Goal: Information Seeking & Learning: Learn about a topic

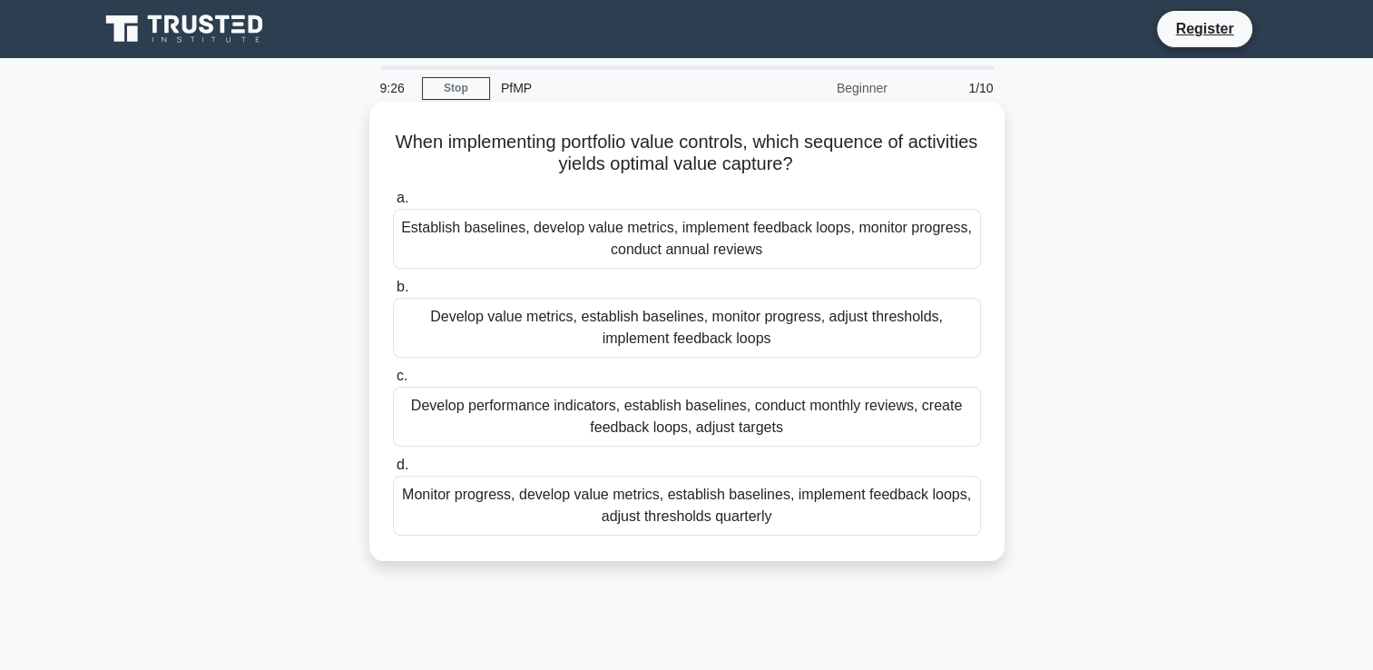
click at [731, 262] on div "Establish baselines, develop value metrics, implement feedback loops, monitor p…" at bounding box center [687, 239] width 588 height 60
click at [393, 204] on input "a. Establish baselines, develop value metrics, implement feedback loops, monito…" at bounding box center [393, 198] width 0 height 12
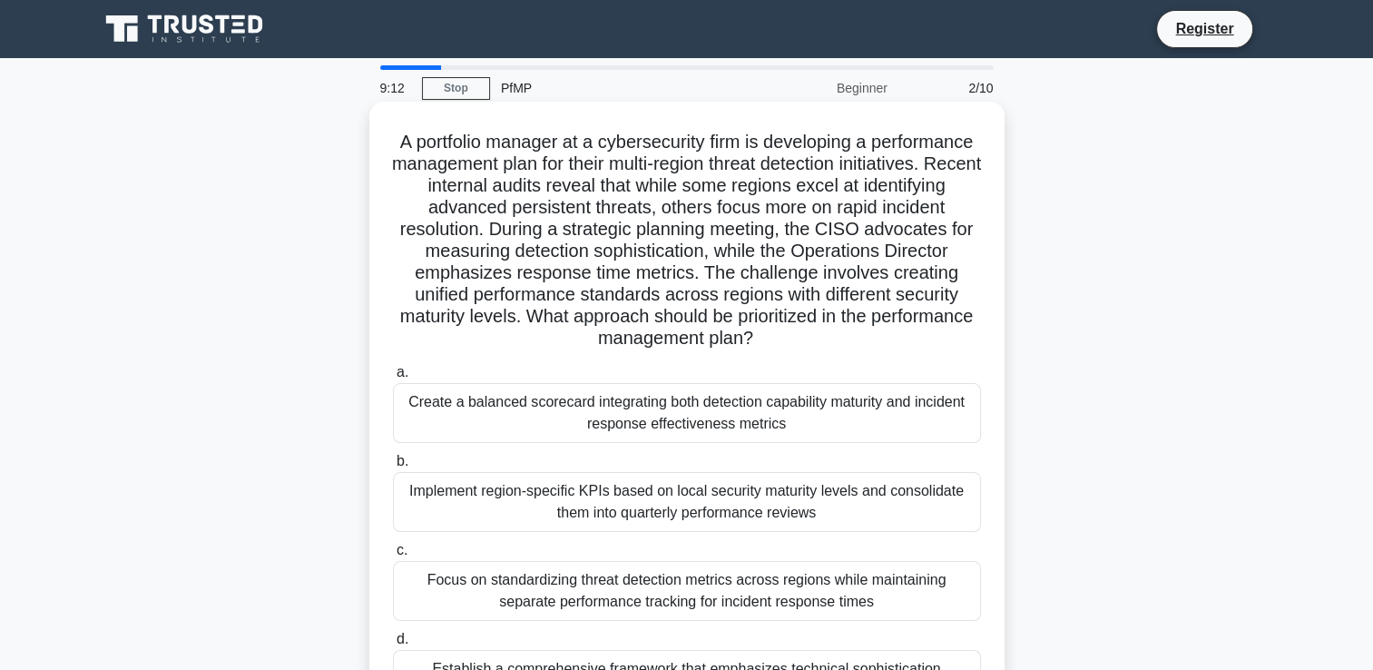
click at [853, 416] on div "Create a balanced scorecard integrating both detection capability maturity and …" at bounding box center [687, 413] width 588 height 60
click at [393, 378] on input "a. Create a balanced scorecard integrating both detection capability maturity a…" at bounding box center [393, 373] width 0 height 12
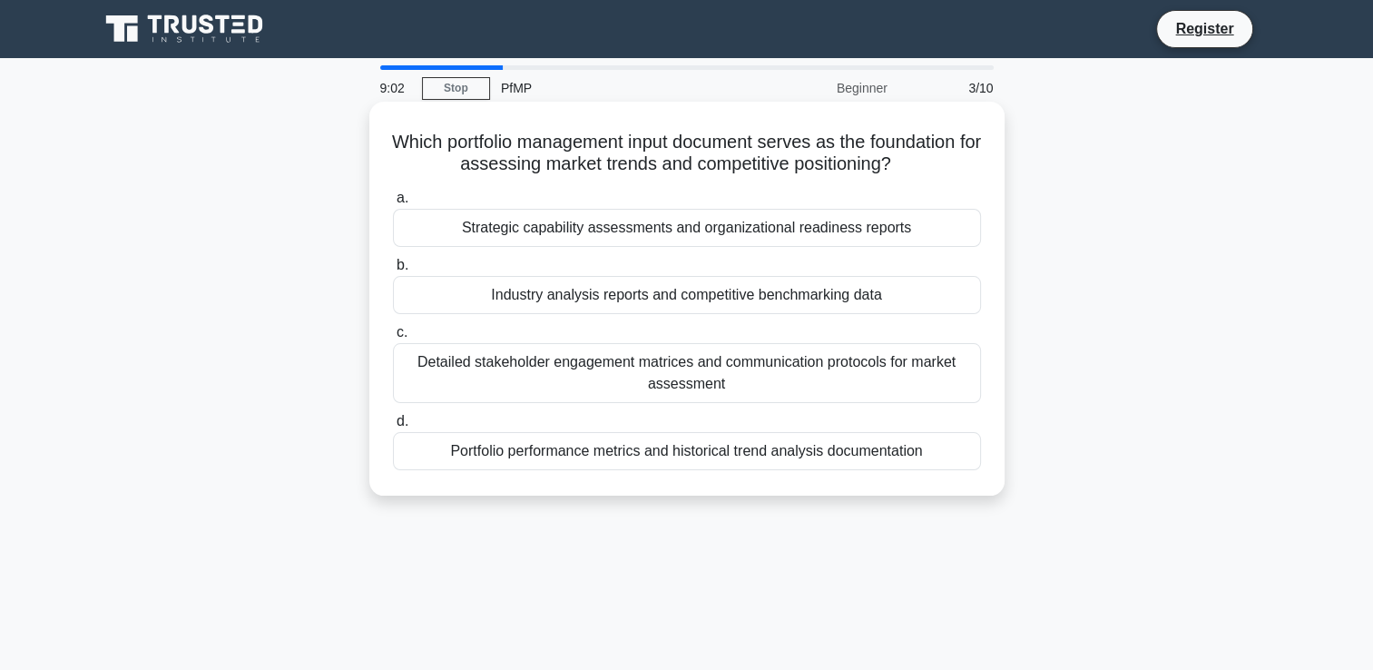
click at [901, 285] on div "Industry analysis reports and competitive benchmarking data" at bounding box center [687, 295] width 588 height 38
click at [393, 271] on input "b. Industry analysis reports and competitive benchmarking data" at bounding box center [393, 266] width 0 height 12
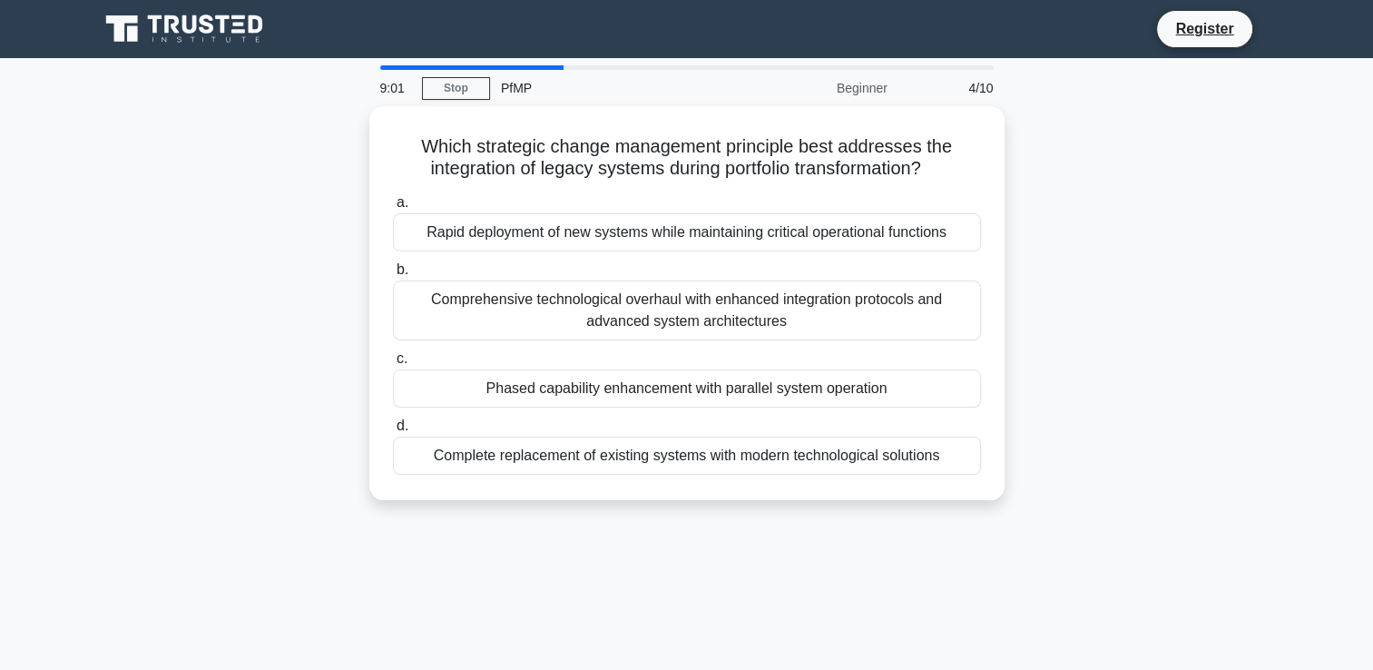
click at [901, 285] on div "Comprehensive technological overhaul with enhanced integration protocols and ad…" at bounding box center [687, 310] width 588 height 60
click at [393, 276] on input "b. Comprehensive technological overhaul with enhanced integration protocols and…" at bounding box center [393, 270] width 0 height 12
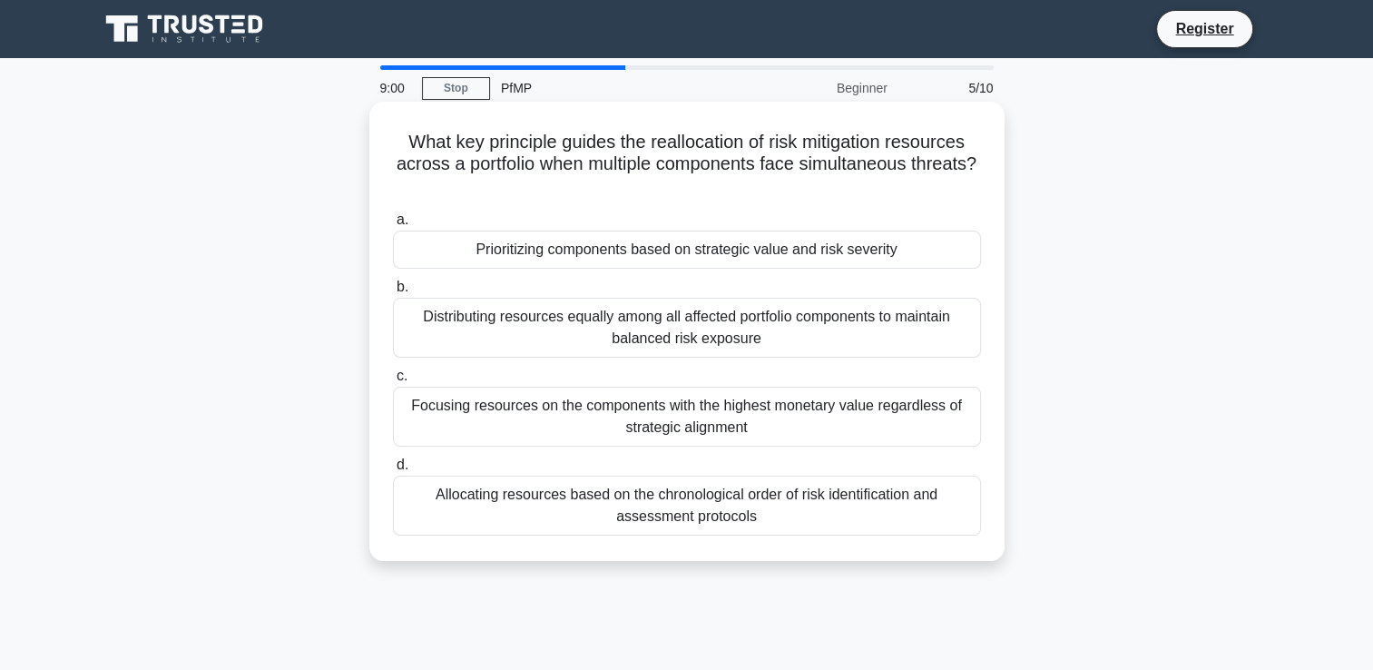
click at [897, 279] on label "b. Distributing resources equally among all affected portfolio components to ma…" at bounding box center [687, 317] width 588 height 82
click at [393, 281] on input "b. Distributing resources equally among all affected portfolio components to ma…" at bounding box center [393, 287] width 0 height 12
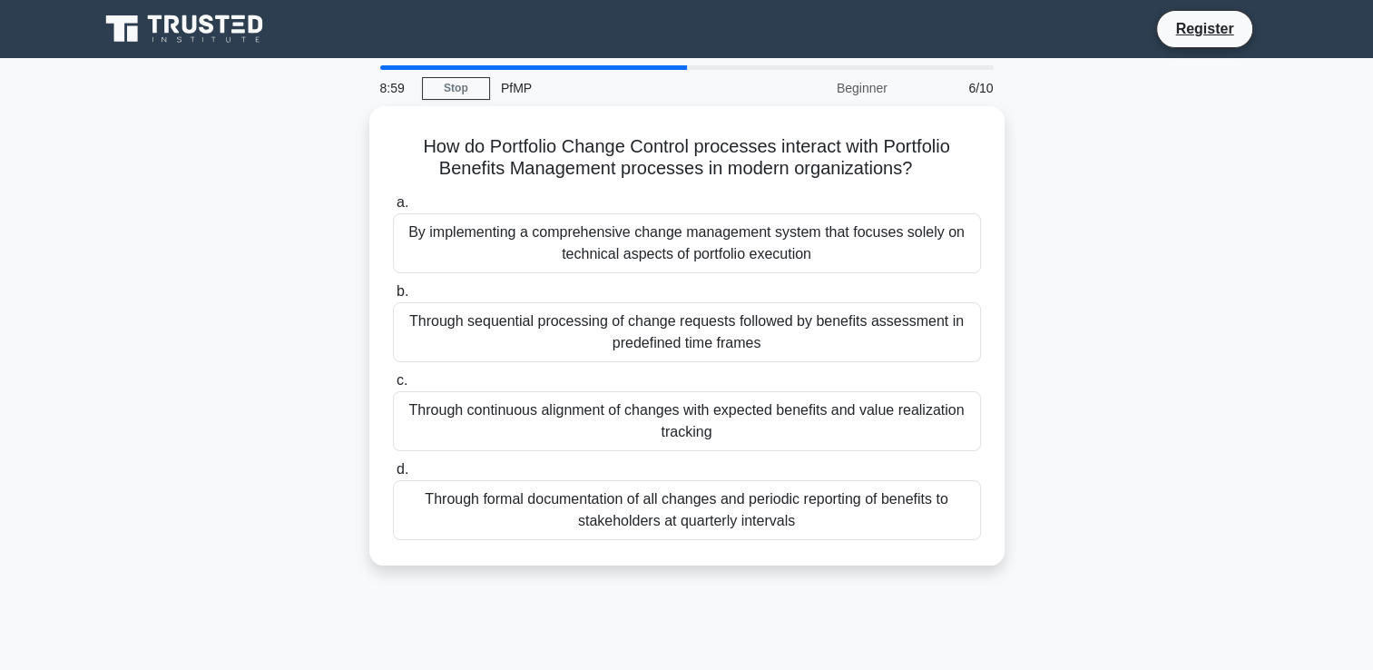
click at [929, 484] on div "Through formal documentation of all changes and periodic reporting of benefits …" at bounding box center [687, 510] width 588 height 60
click at [393, 476] on input "d. Through formal documentation of all changes and periodic reporting of benefi…" at bounding box center [393, 470] width 0 height 12
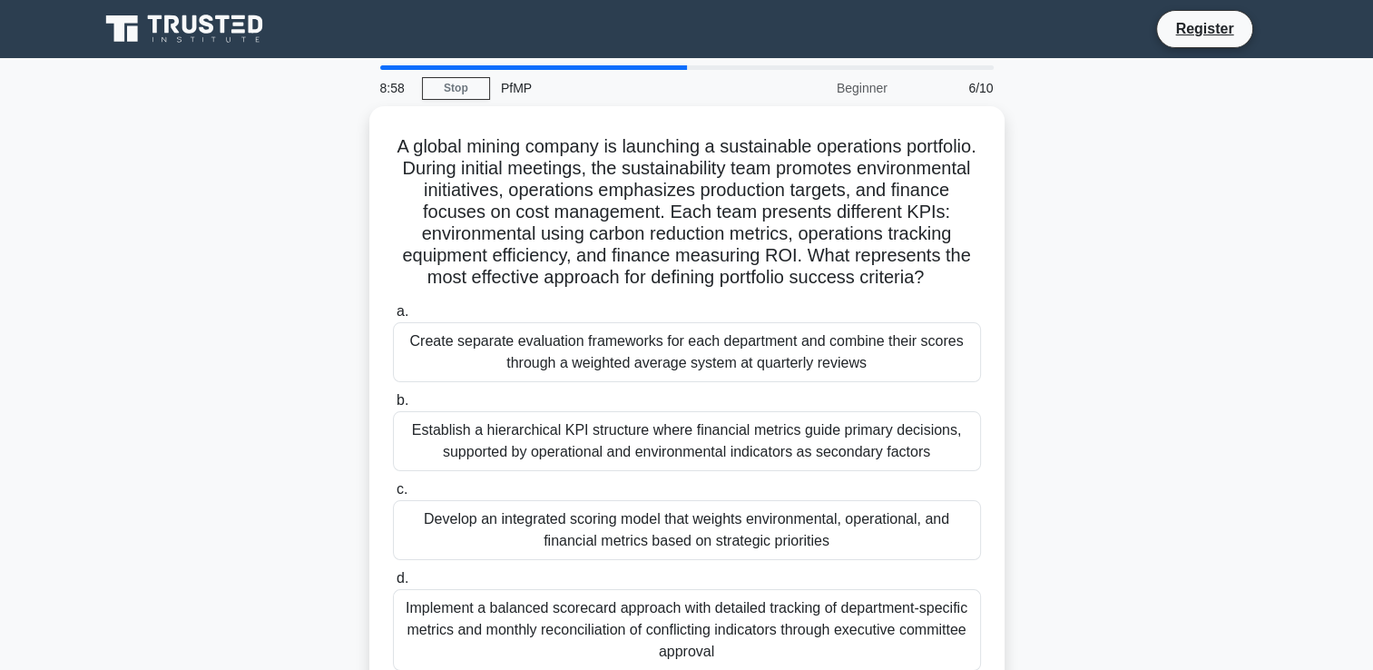
click at [929, 471] on div "Establish a hierarchical KPI structure where financial metrics guide primary de…" at bounding box center [687, 441] width 588 height 60
click at [393, 407] on input "b. Establish a hierarchical KPI structure where financial metrics guide primary…" at bounding box center [393, 401] width 0 height 12
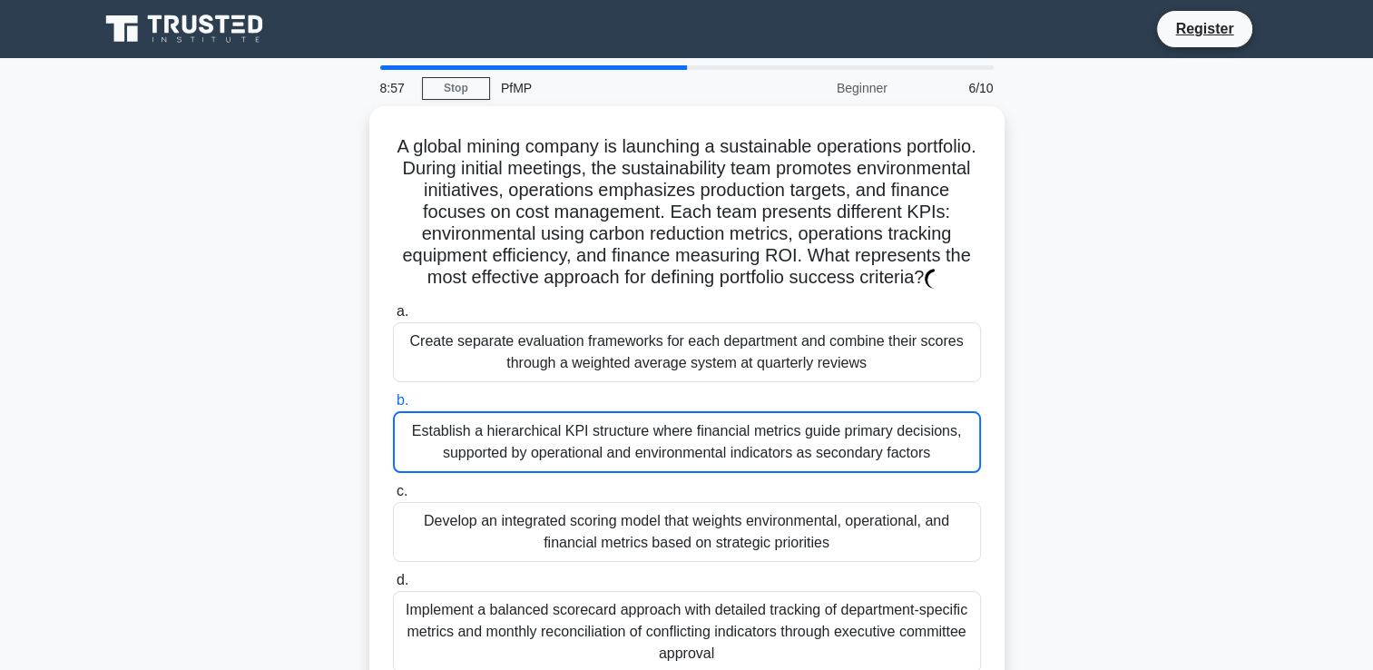
click at [929, 473] on div "Establish a hierarchical KPI structure where financial metrics guide primary de…" at bounding box center [687, 442] width 588 height 62
click at [393, 407] on input "b. Establish a hierarchical KPI structure where financial metrics guide primary…" at bounding box center [393, 401] width 0 height 12
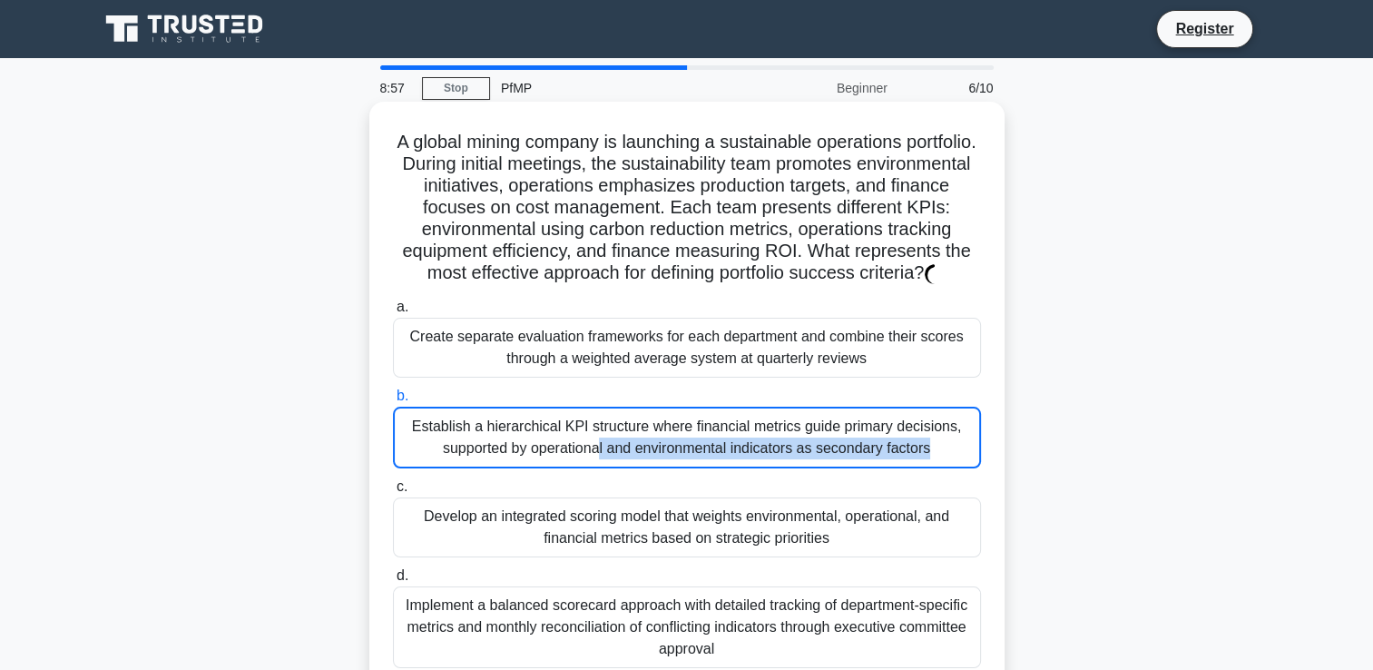
click at [929, 468] on div "Establish a hierarchical KPI structure where financial metrics guide primary de…" at bounding box center [687, 438] width 588 height 62
click at [393, 402] on input "b. Establish a hierarchical KPI structure where financial metrics guide primary…" at bounding box center [393, 396] width 0 height 12
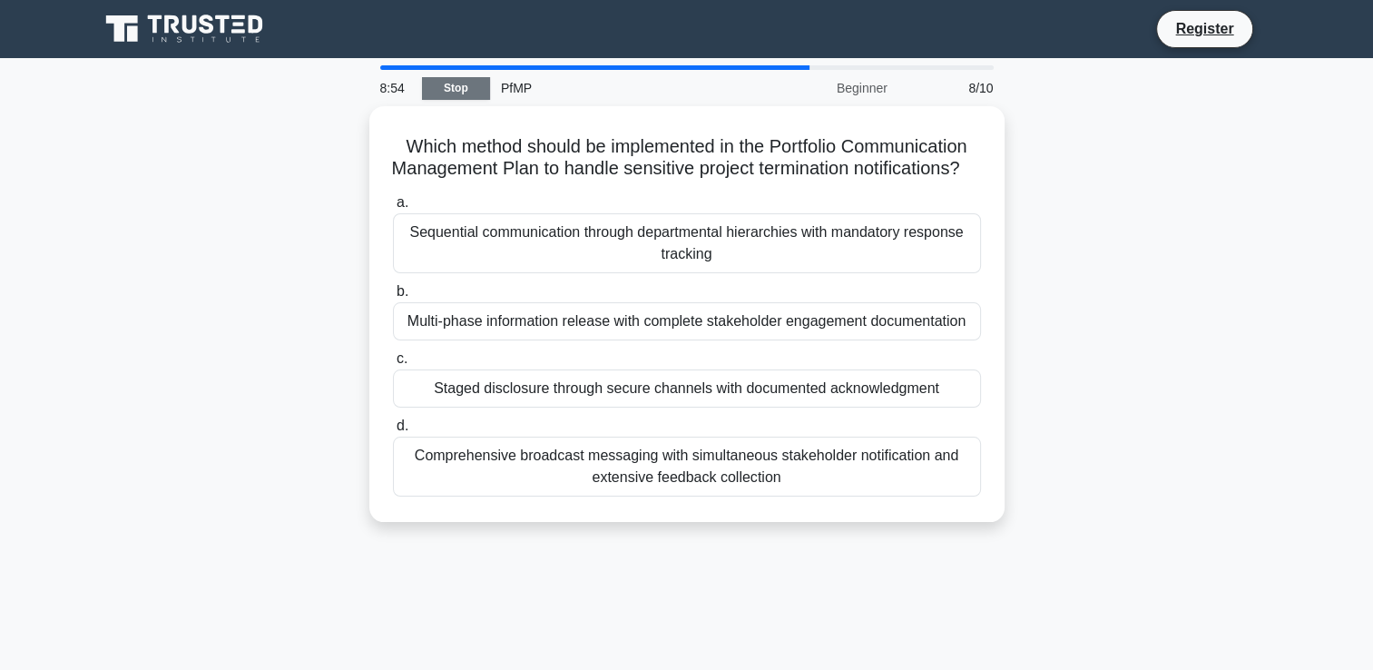
click at [446, 89] on link "Stop" at bounding box center [456, 88] width 68 height 23
